Goal: Find specific page/section: Find specific page/section

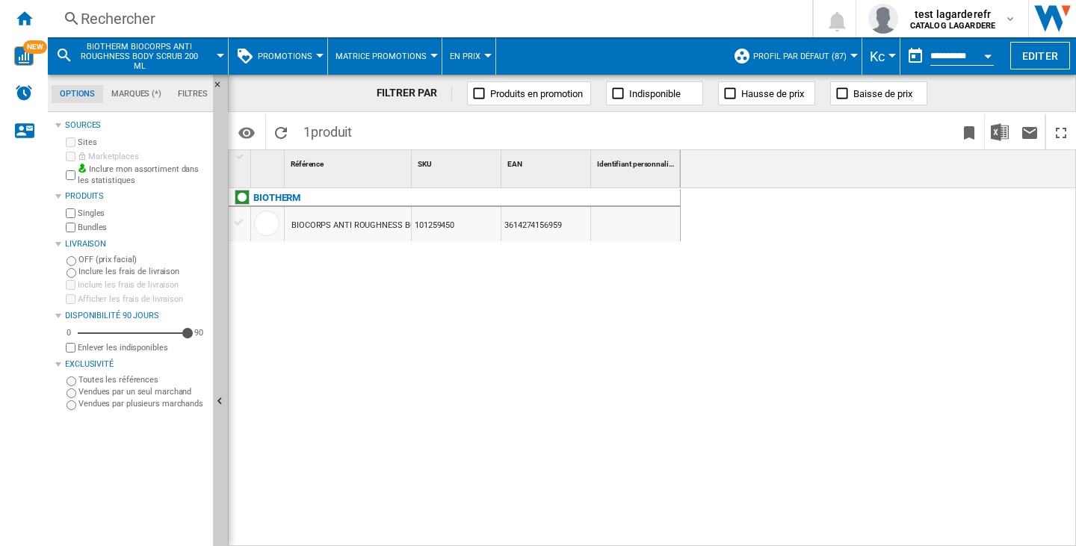
scroll to position [0, 897]
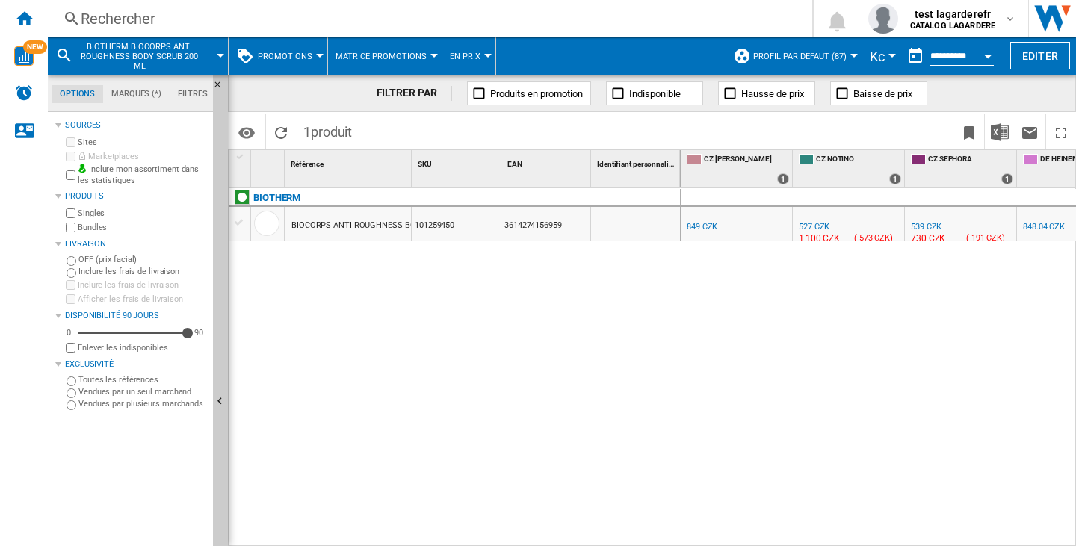
click at [114, 19] on div "Rechercher" at bounding box center [427, 18] width 693 height 21
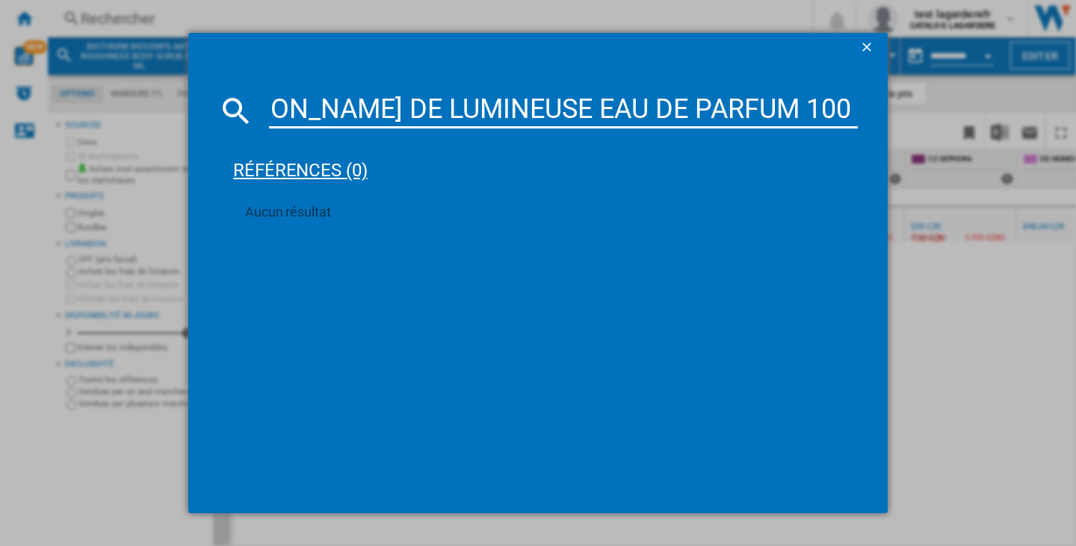
scroll to position [0, 66]
click at [860, 106] on md-dialog-content "CHLOE LEAU DE LUMINEUSE EAU DE PARFUM 100 ML références (0) Aucun résultat" at bounding box center [538, 288] width 700 height 451
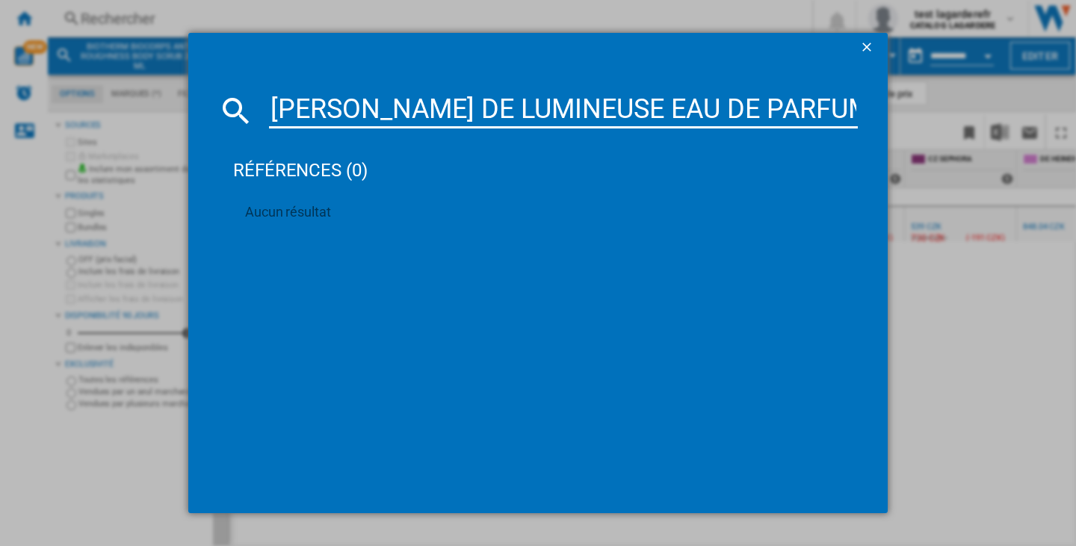
click at [786, 114] on input "[PERSON_NAME] DE LUMINEUSE EAU DE PARFUM 100 ML" at bounding box center [563, 111] width 589 height 36
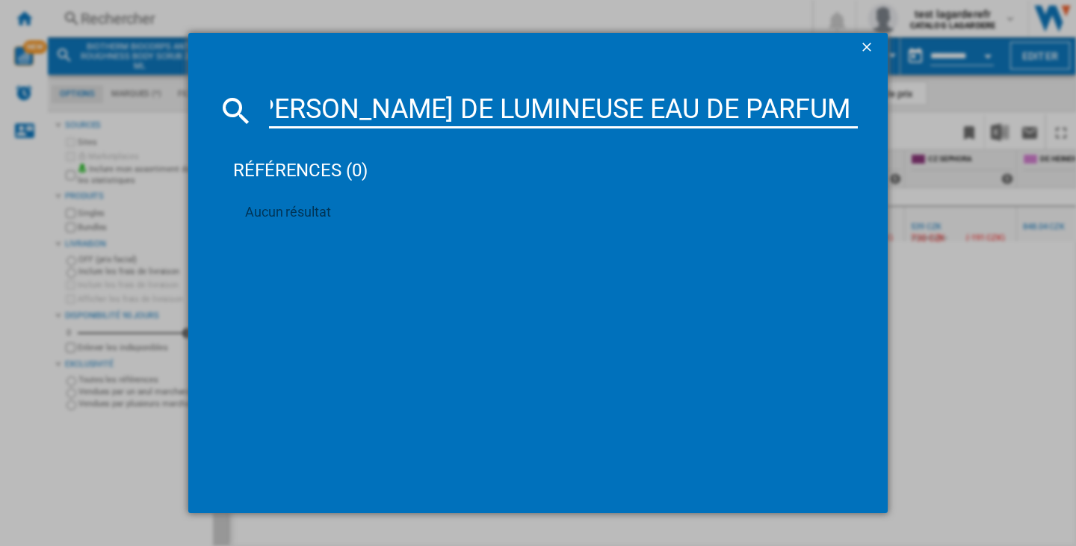
scroll to position [0, 6]
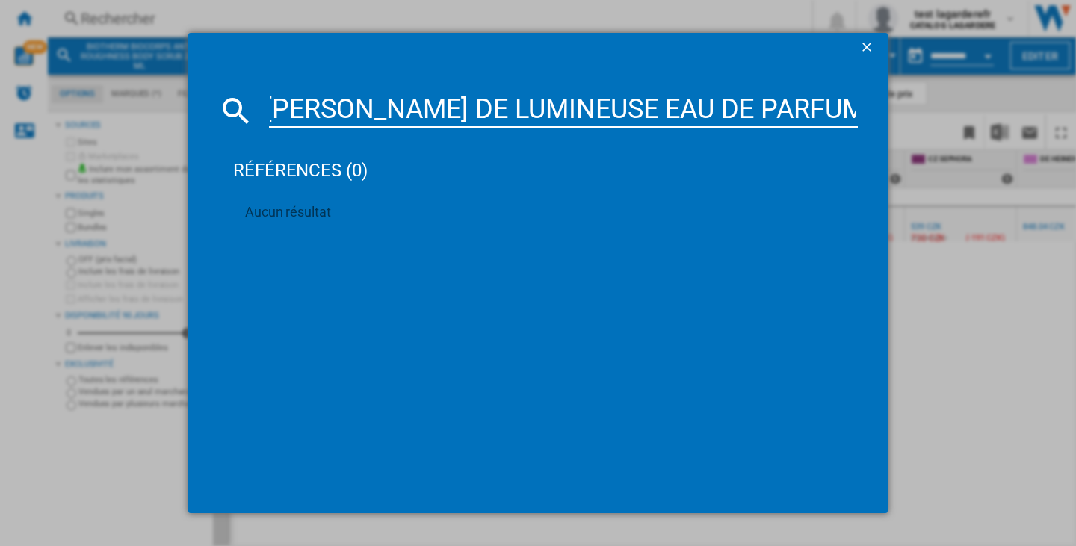
type input "CHLOE LEAU DE LUMINEUSE EAU DE PARFUM 10"
click at [868, 40] on ng-md-icon "getI18NText('BUTTONS.CLOSE_DIALOG')" at bounding box center [869, 49] width 18 height 18
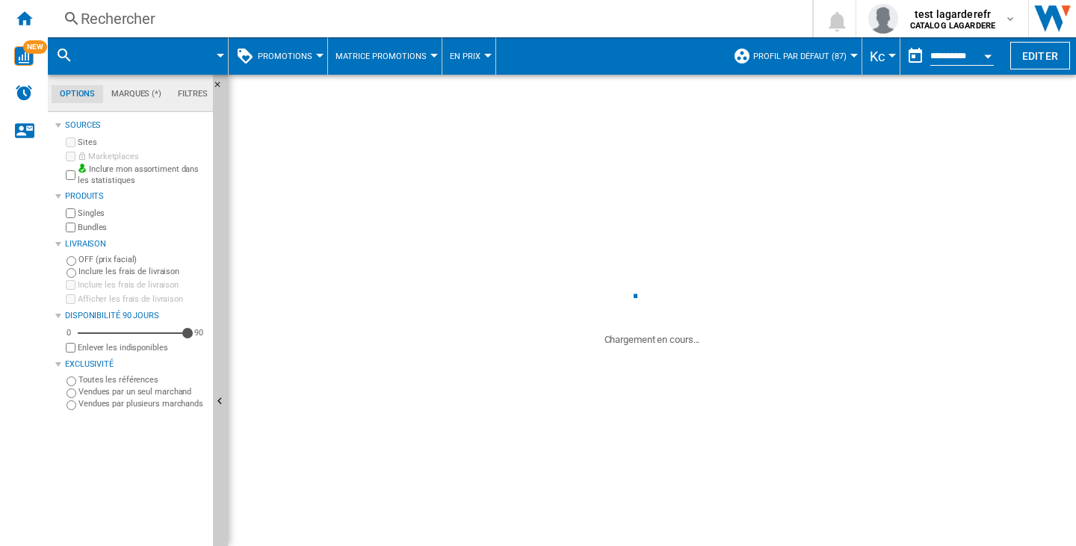
click at [131, 21] on div "Rechercher" at bounding box center [427, 18] width 693 height 21
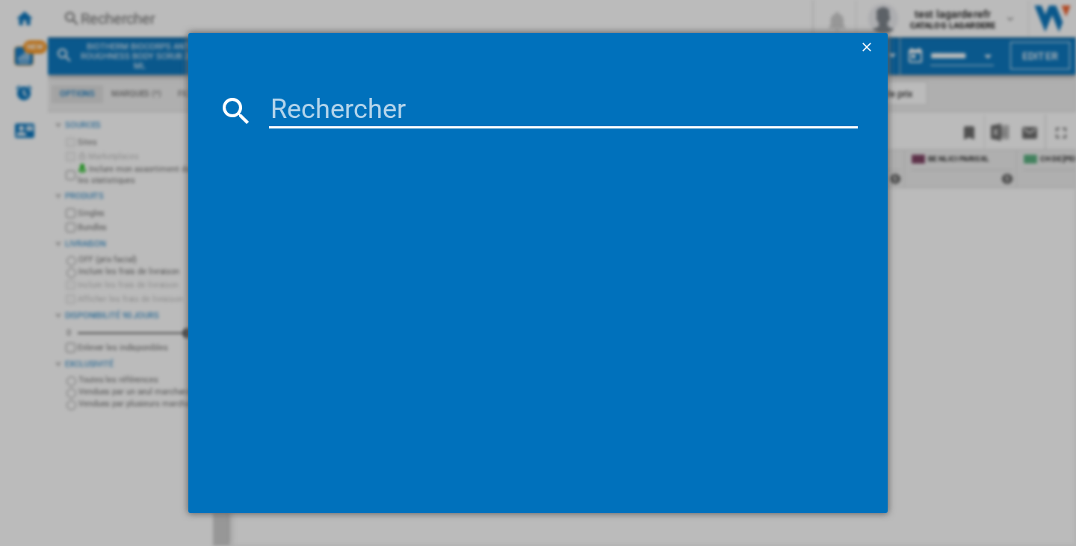
click at [356, 112] on input at bounding box center [563, 111] width 589 height 36
paste input "[PERSON_NAME] DE LUMINEUSE EAU DE PARFUM 100 ML"
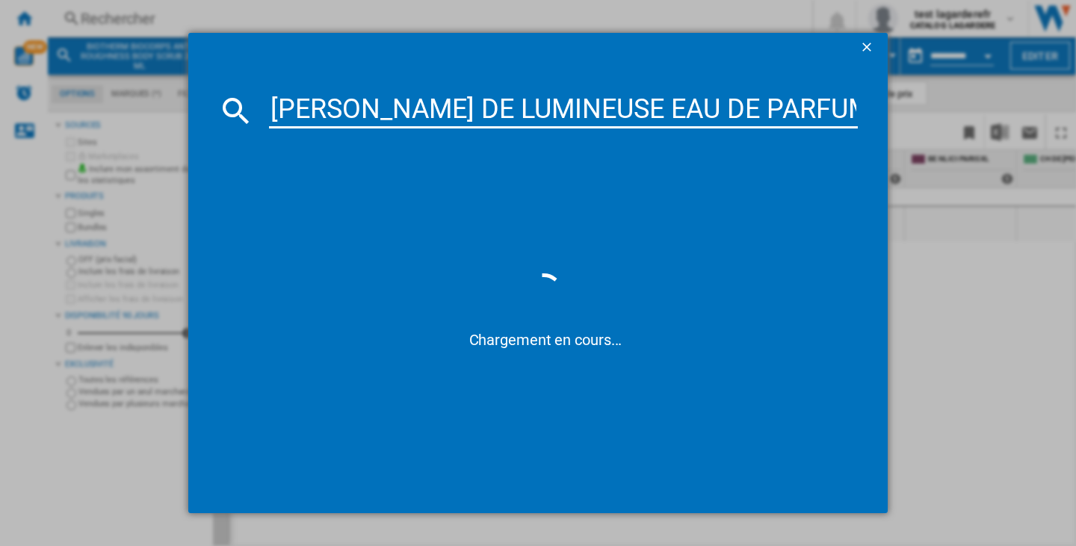
scroll to position [0, 72]
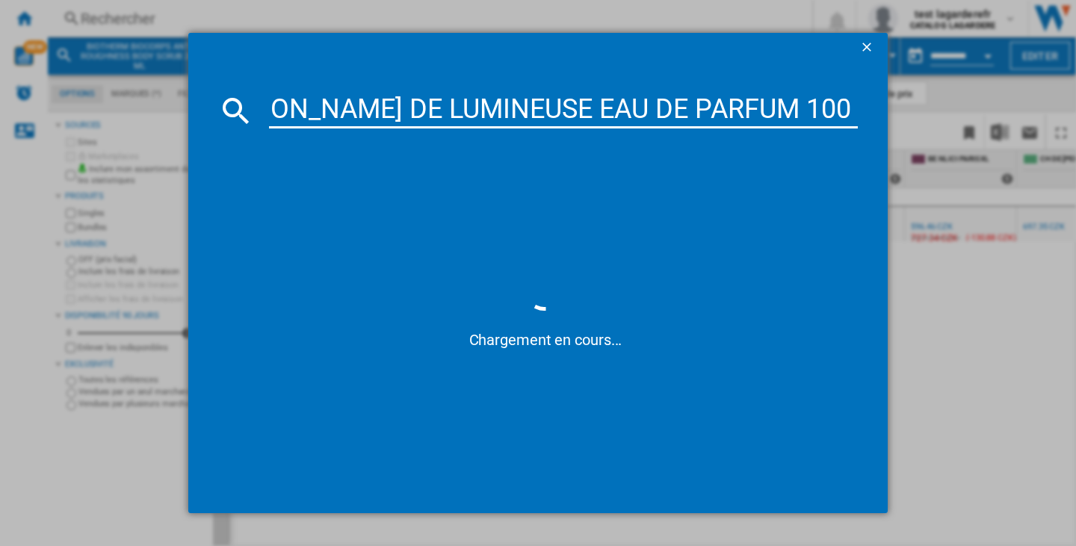
type input "[PERSON_NAME] DE LUMINEUSE EAU DE PARFUM 100 ML"
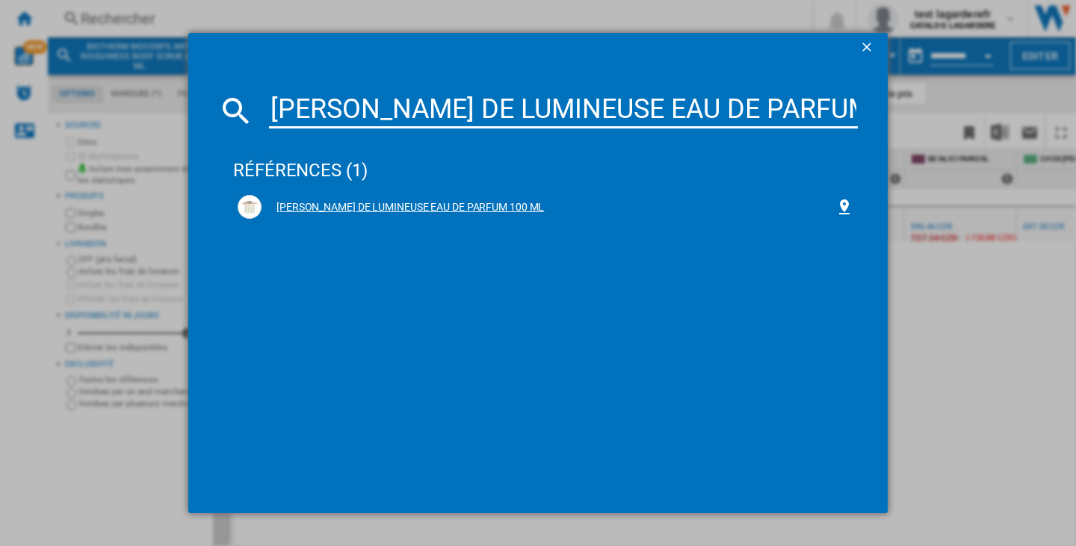
click at [433, 209] on div "[PERSON_NAME] DE LUMINEUSE EAU DE PARFUM 100 ML" at bounding box center [549, 207] width 574 height 15
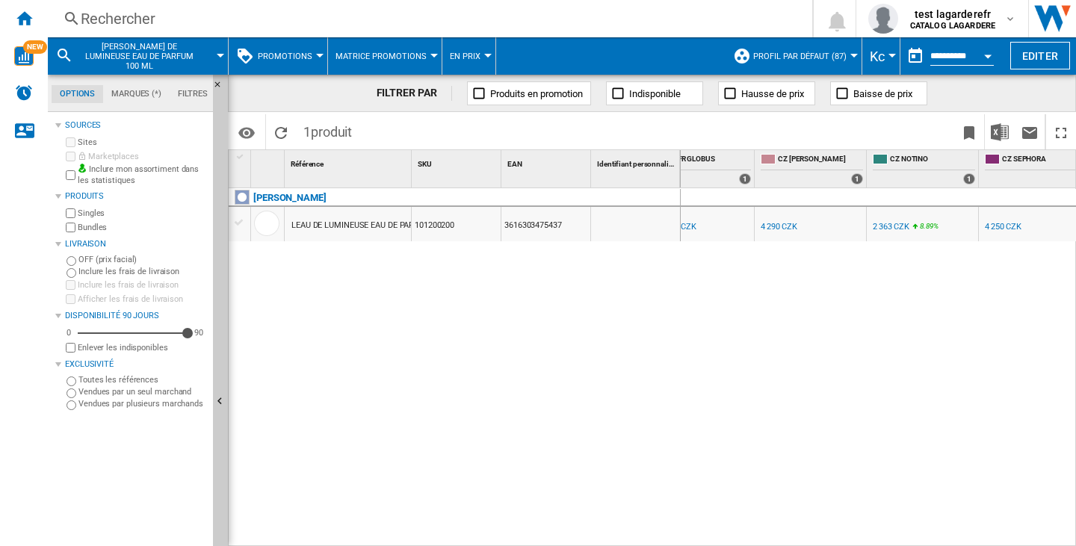
scroll to position [0, 768]
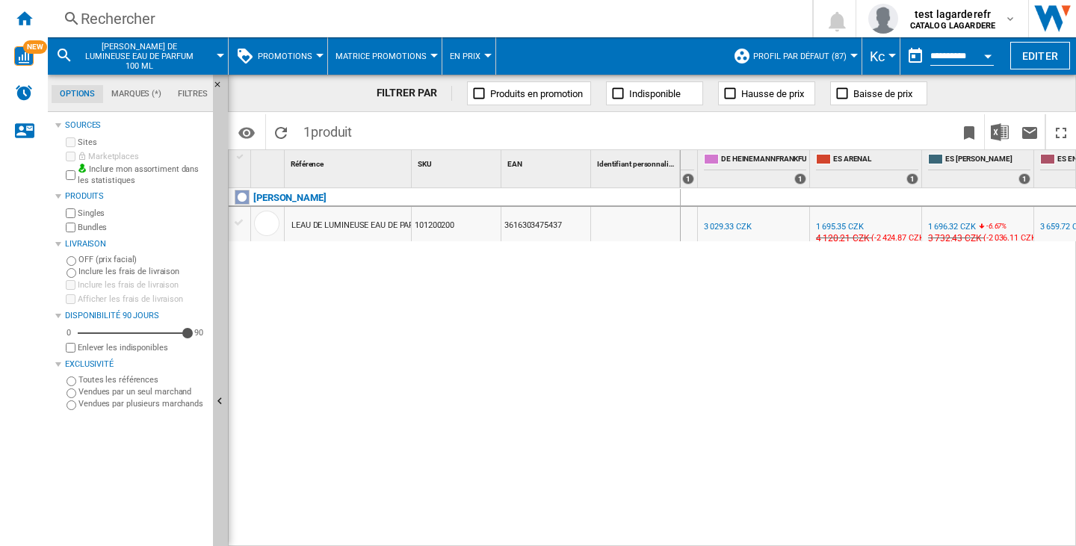
click at [890, 52] on md-menu "Kc Argentin Peso Australian Dollar balboa Bolivia [GEOGRAPHIC_DATA] Bulgarian l…" at bounding box center [882, 55] width 38 height 37
click at [887, 58] on button "Kc" at bounding box center [881, 55] width 22 height 37
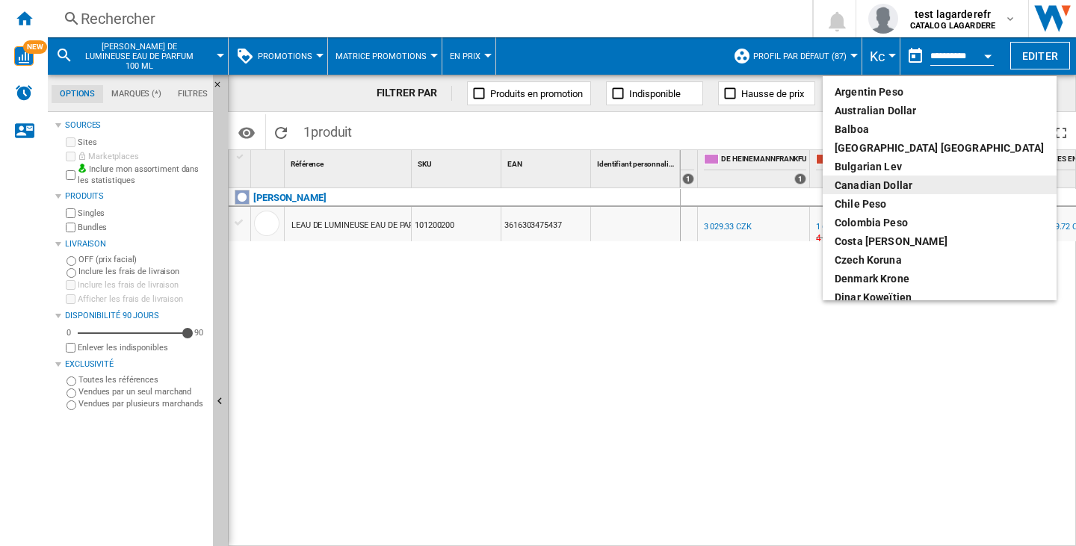
scroll to position [224, 0]
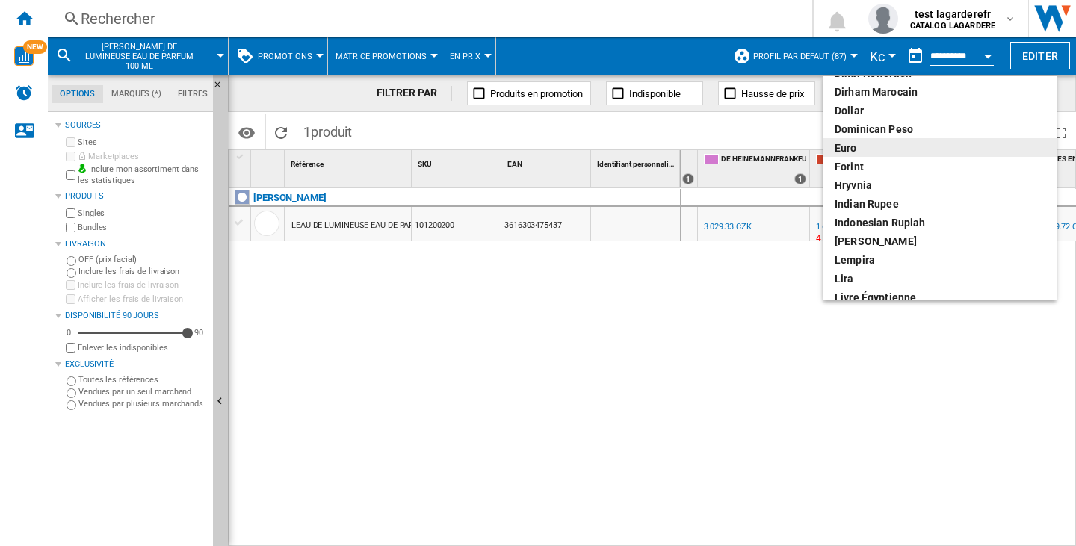
click at [858, 149] on div "euro" at bounding box center [940, 148] width 210 height 15
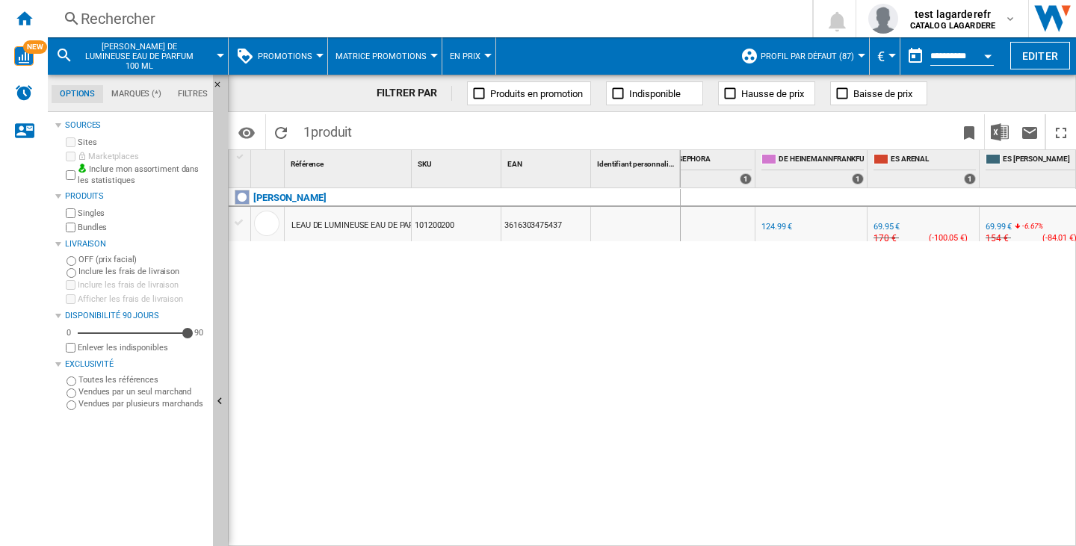
click at [96, 16] on div "Rechercher" at bounding box center [427, 18] width 693 height 21
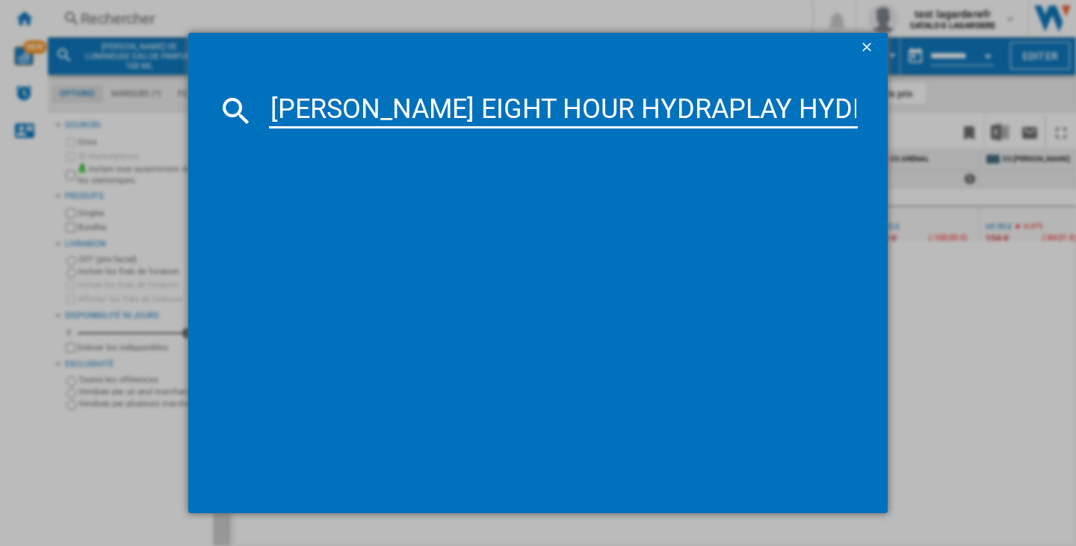
scroll to position [0, 500]
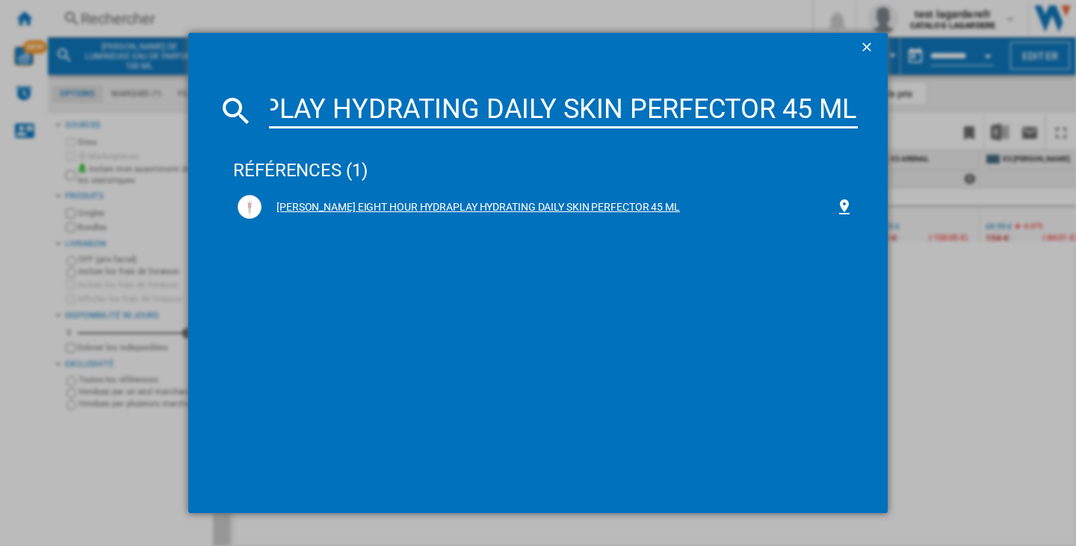
type input "[PERSON_NAME] EIGHT HOUR HYDRAPLAY HYDRATING DAILY SKIN PERFECTOR 45 ML"
click at [480, 209] on div "[PERSON_NAME] EIGHT HOUR HYDRAPLAY HYDRATING DAILY SKIN PERFECTOR 45 ML" at bounding box center [549, 207] width 574 height 15
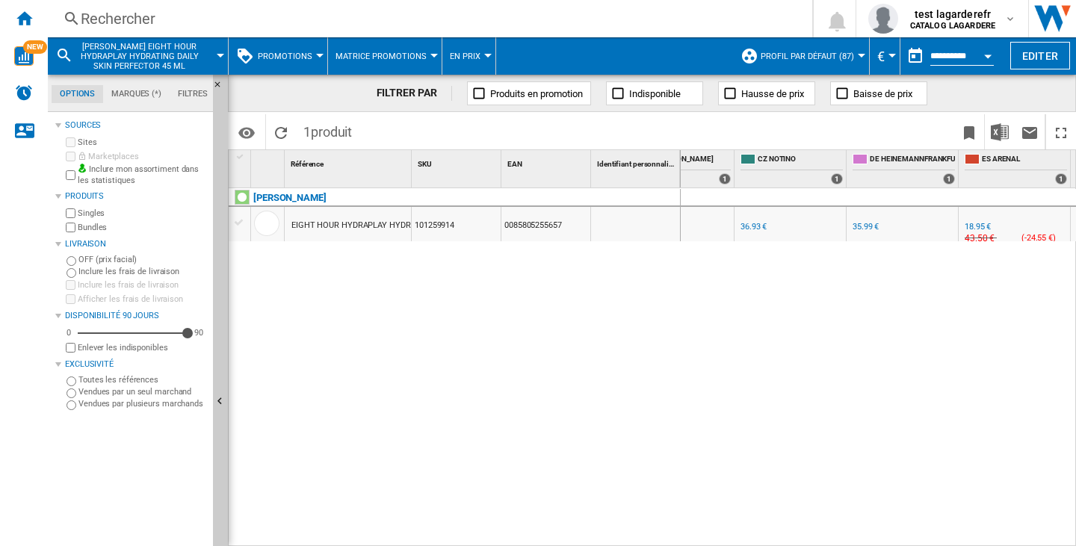
scroll to position [0, 798]
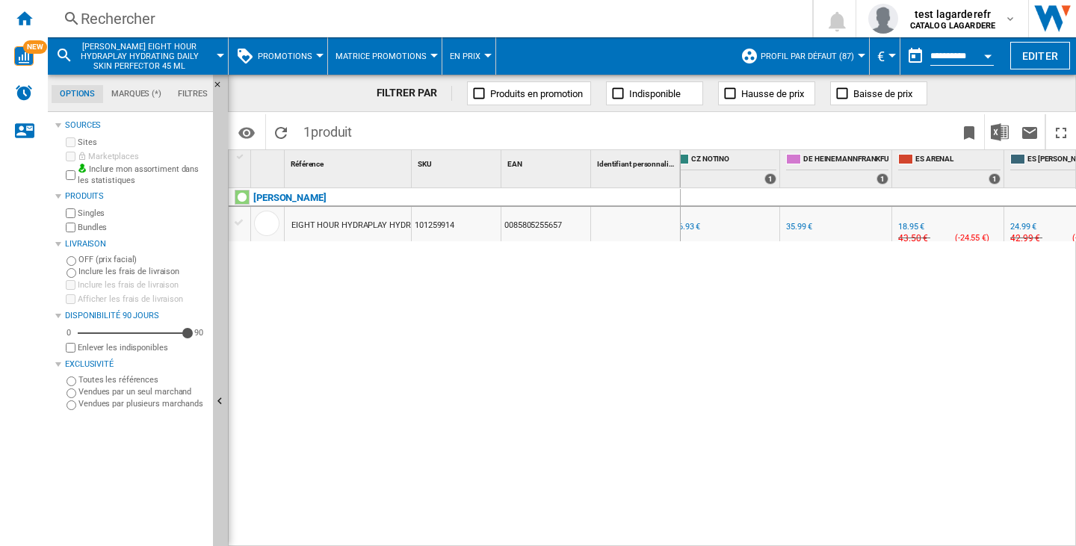
click at [147, 20] on div "Rechercher" at bounding box center [427, 18] width 693 height 21
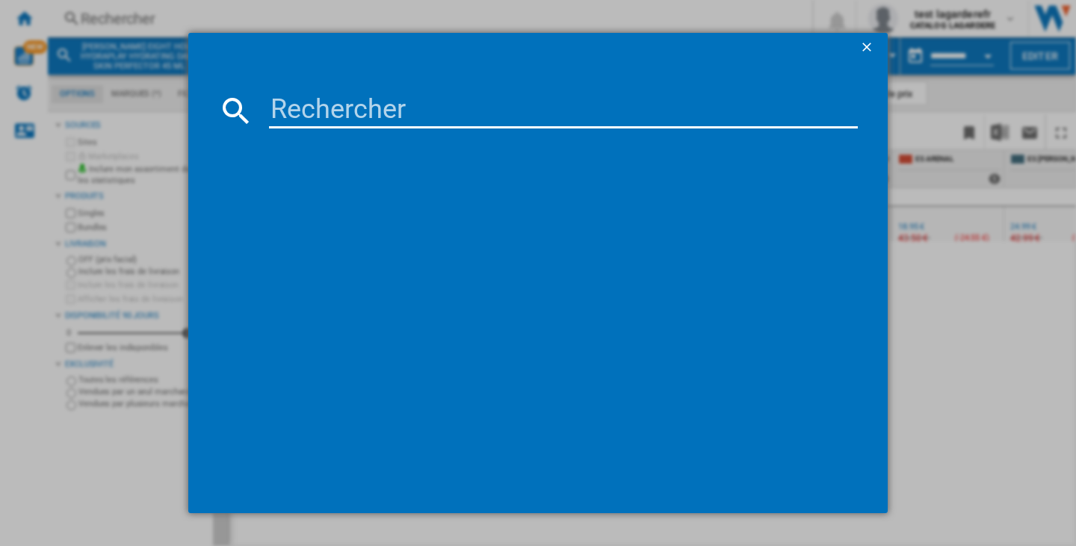
click at [309, 114] on input at bounding box center [563, 111] width 589 height 36
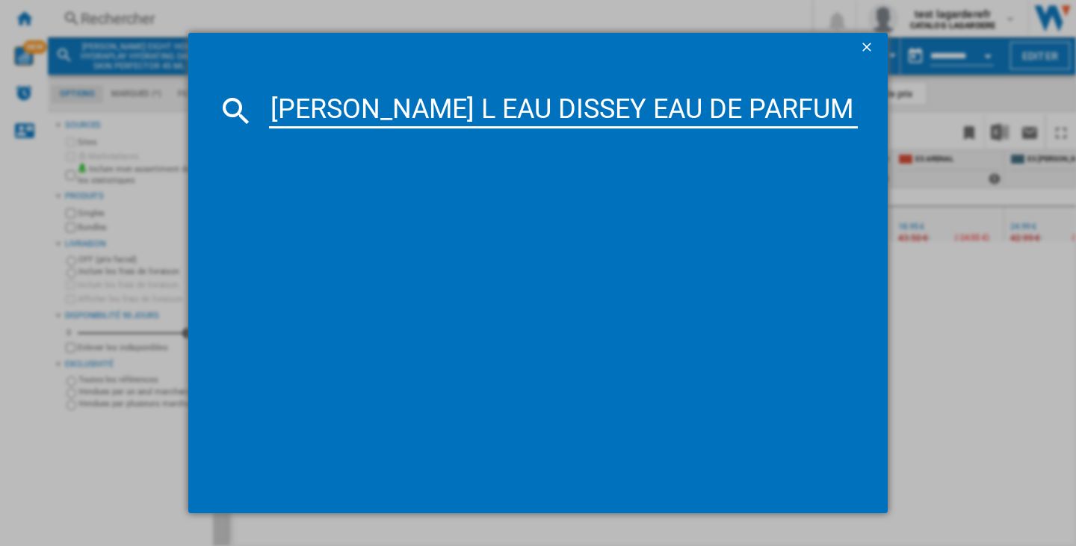
scroll to position [0, 55]
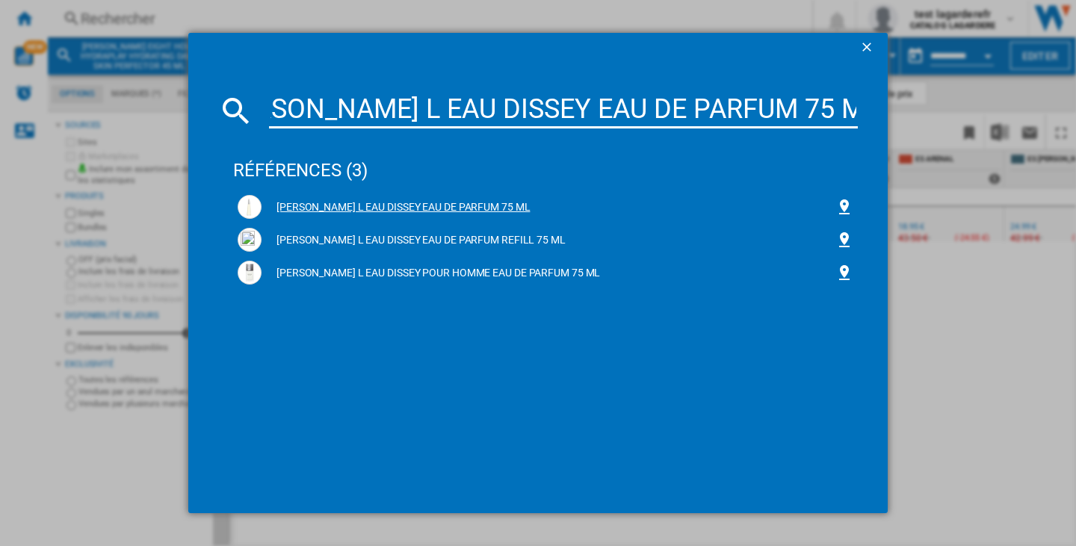
type input "[PERSON_NAME] L EAU DISSEY EAU DE PARFUM 75 ML"
click at [417, 203] on div "[PERSON_NAME] L EAU DISSEY EAU DE PARFUM 75 ML" at bounding box center [549, 207] width 574 height 15
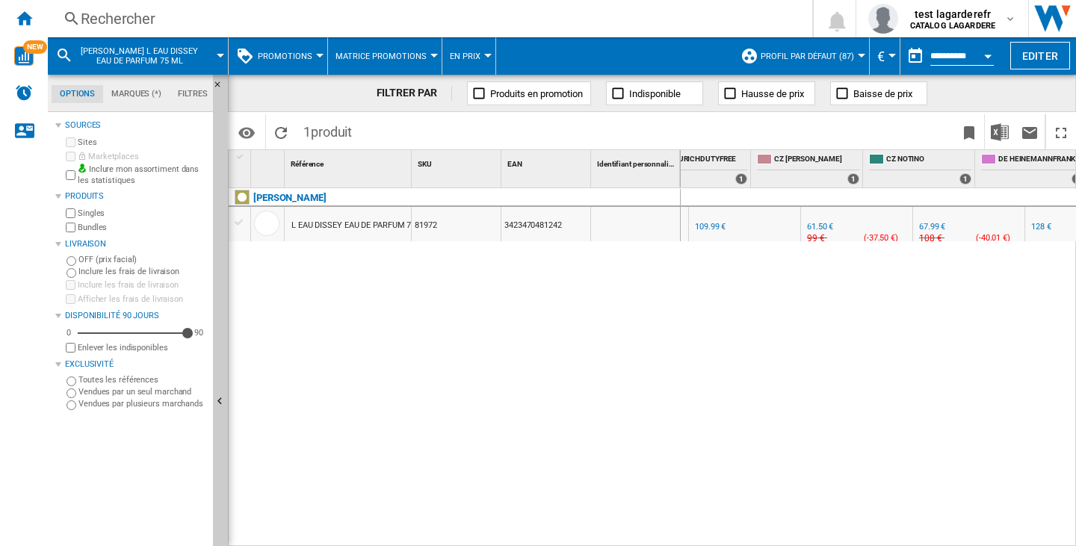
scroll to position [0, 777]
